Goal: Information Seeking & Learning: Understand process/instructions

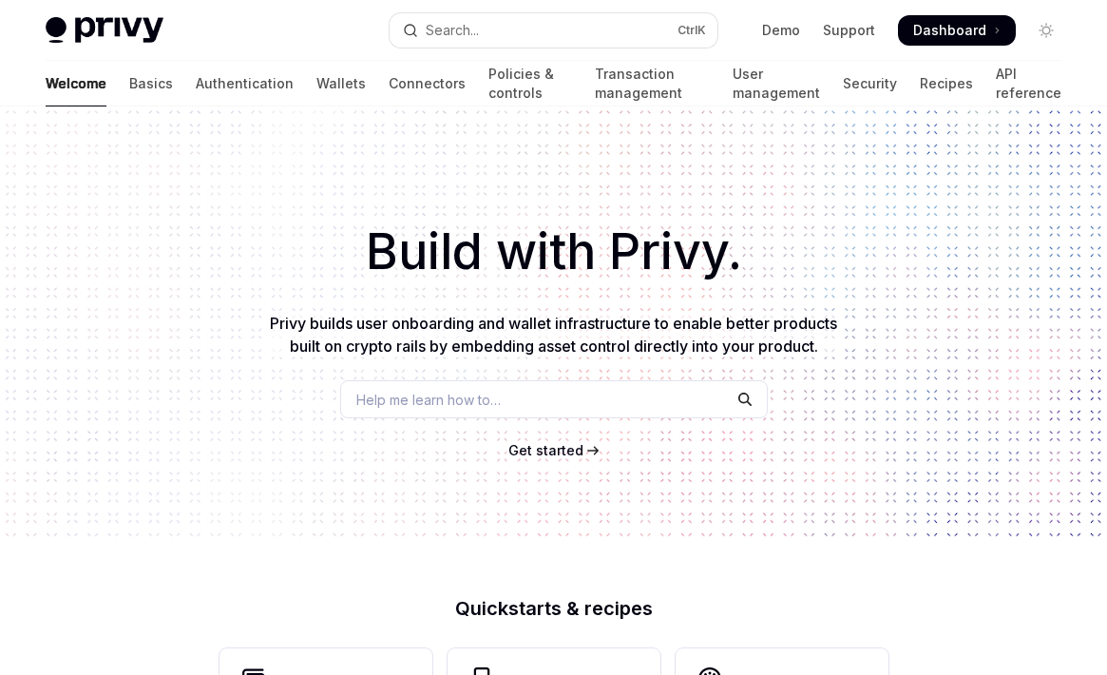
click at [545, 450] on span "Get started" at bounding box center [545, 450] width 75 height 16
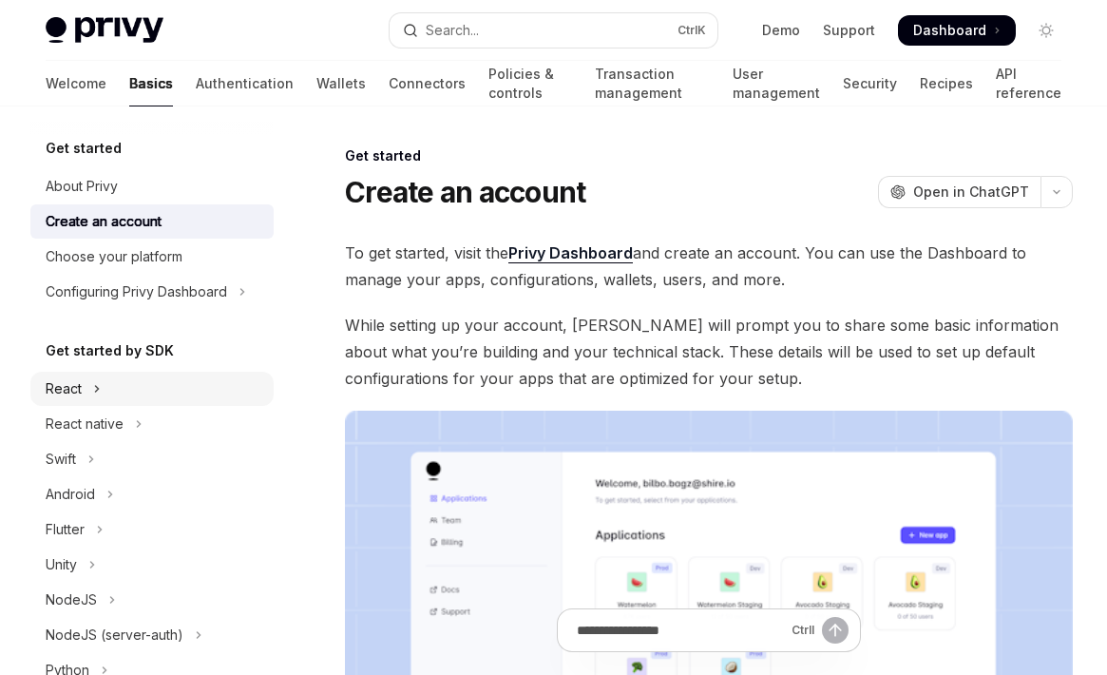
click at [63, 389] on div "React" at bounding box center [64, 388] width 36 height 23
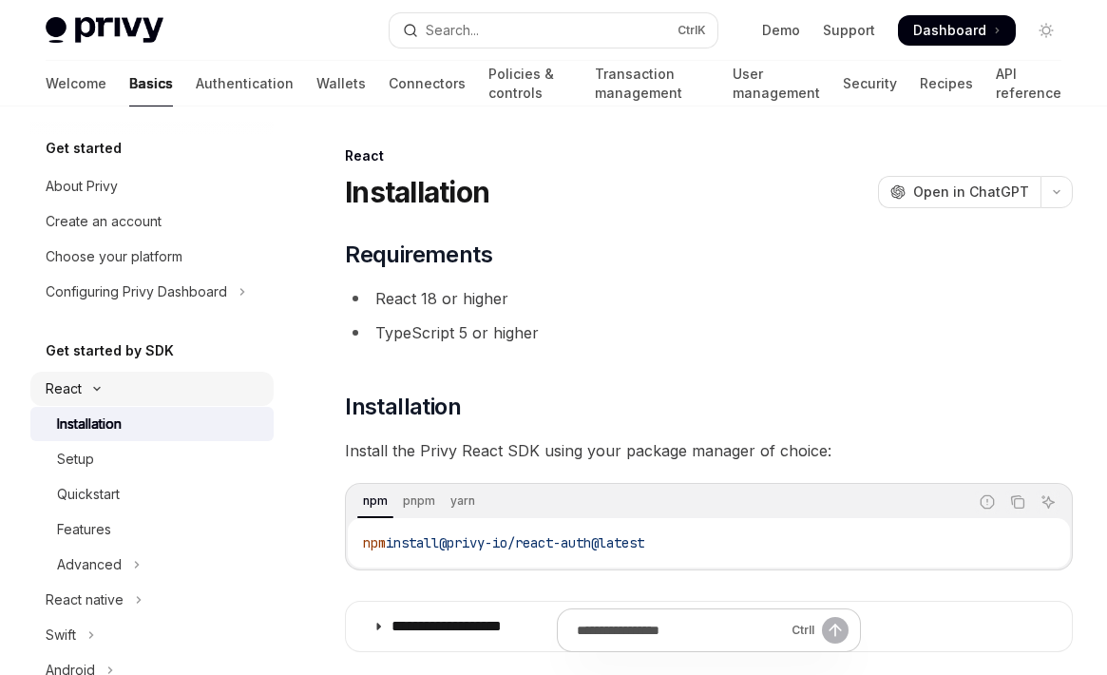
type textarea "*"
